Goal: Task Accomplishment & Management: Complete application form

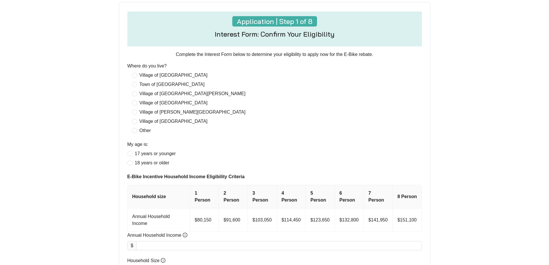
scroll to position [231, 0]
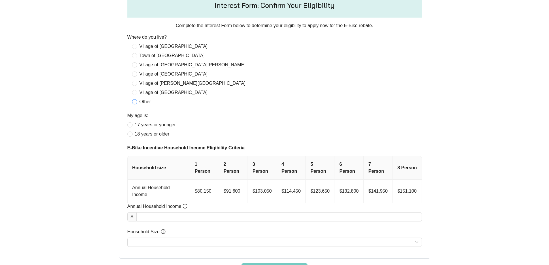
click at [144, 102] on span "Other" at bounding box center [145, 101] width 16 height 7
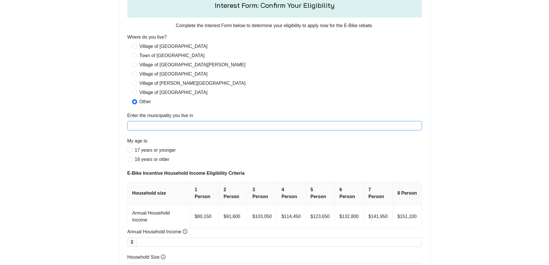
click at [173, 123] on input "Enter the municipality you live in" at bounding box center [274, 125] width 295 height 9
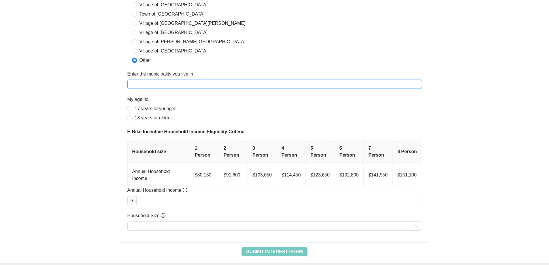
scroll to position [288, 0]
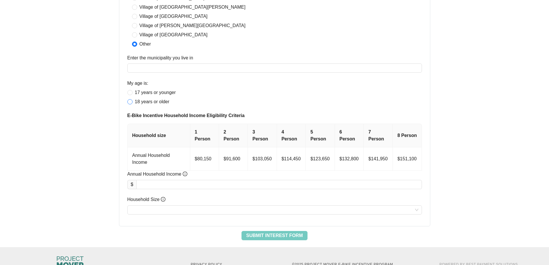
click at [164, 101] on span "18 years or older" at bounding box center [152, 101] width 39 height 7
click at [191, 70] on input "Enter the municipality you live in" at bounding box center [274, 67] width 295 height 9
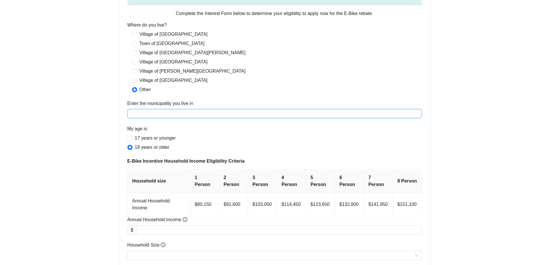
scroll to position [231, 0]
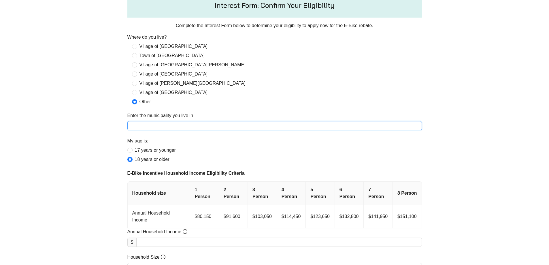
click at [168, 128] on input "Enter the municipality you live in" at bounding box center [274, 125] width 295 height 9
click at [229, 124] on input "Enter the municipality you live in" at bounding box center [274, 125] width 295 height 9
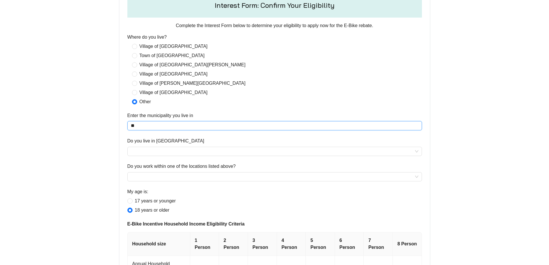
type input "*"
